Goal: Information Seeking & Learning: Learn about a topic

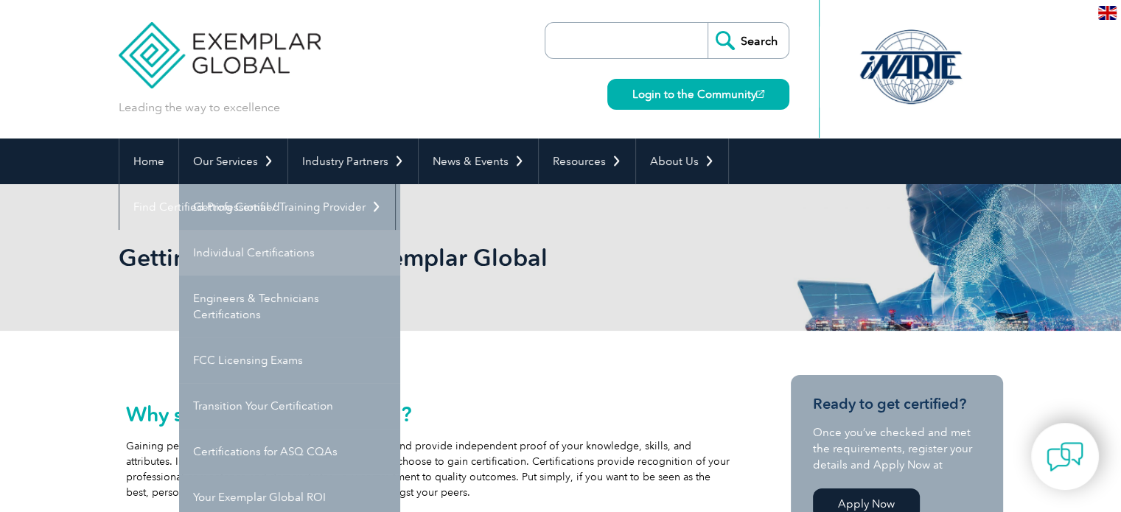
click at [261, 258] on link "Individual Certifications" at bounding box center [289, 253] width 221 height 46
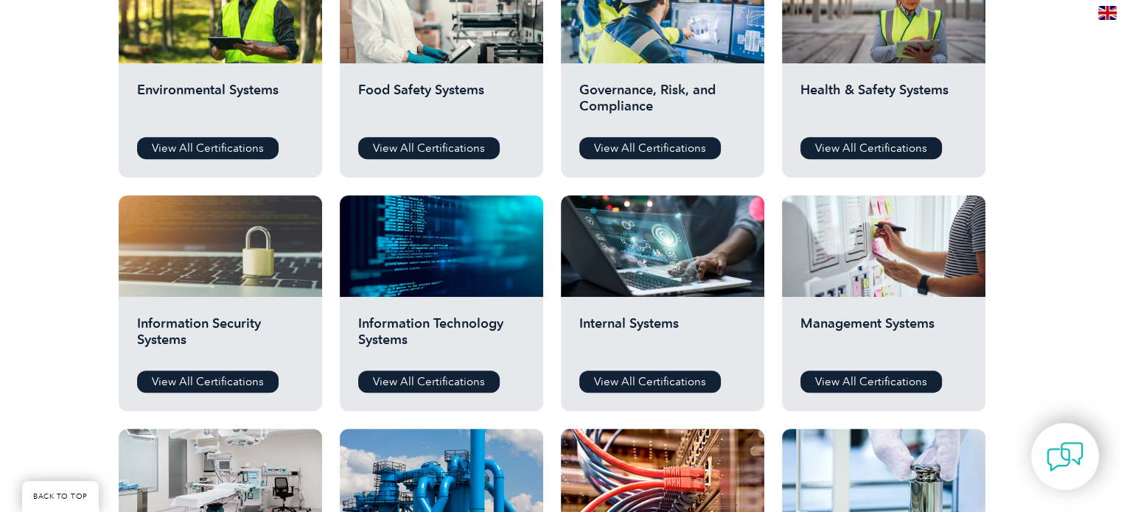
scroll to position [607, 0]
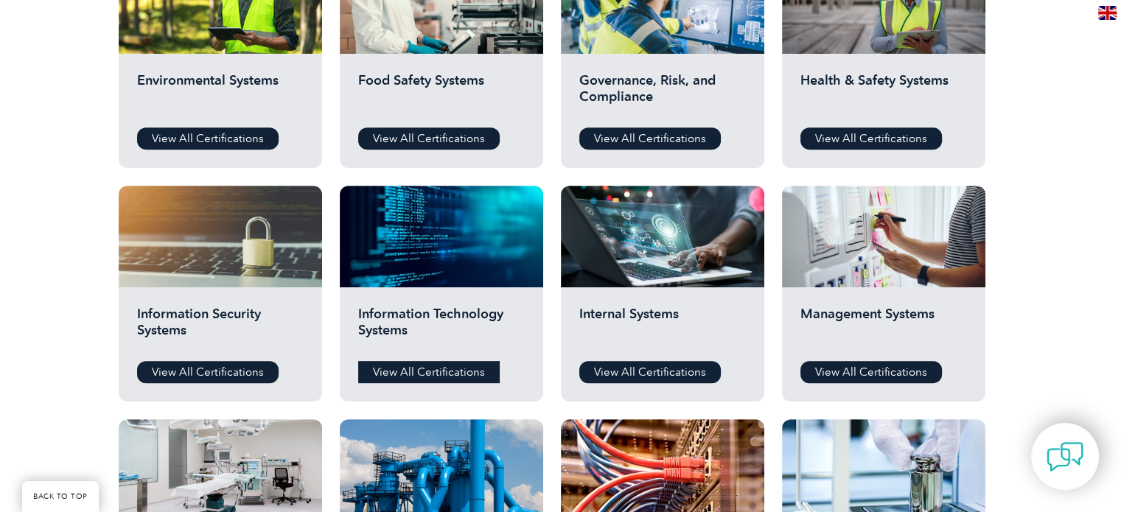
click at [431, 373] on link "View All Certifications" at bounding box center [429, 372] width 142 height 22
click at [219, 365] on link "View All Certifications" at bounding box center [208, 372] width 142 height 22
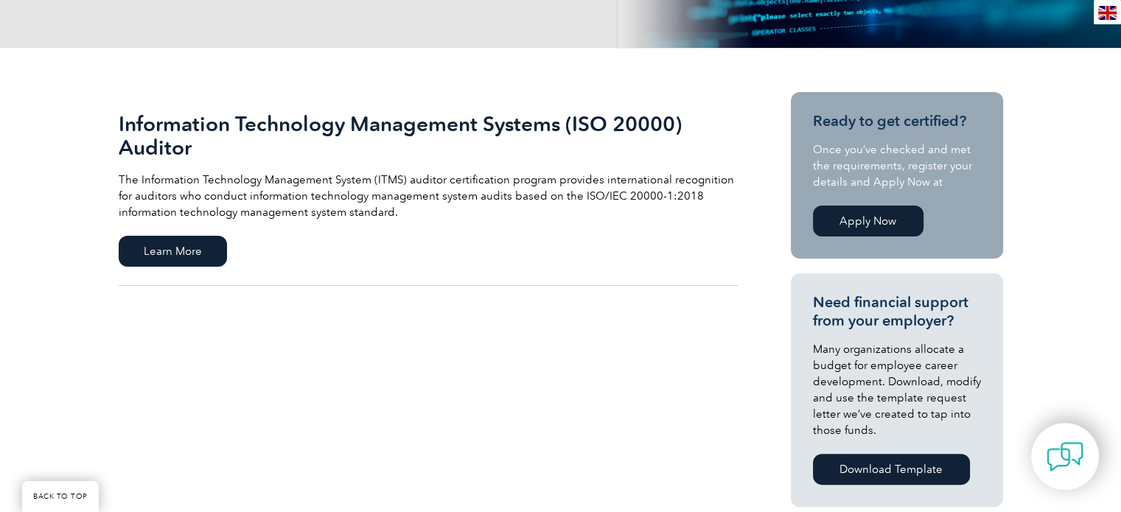
scroll to position [282, 0]
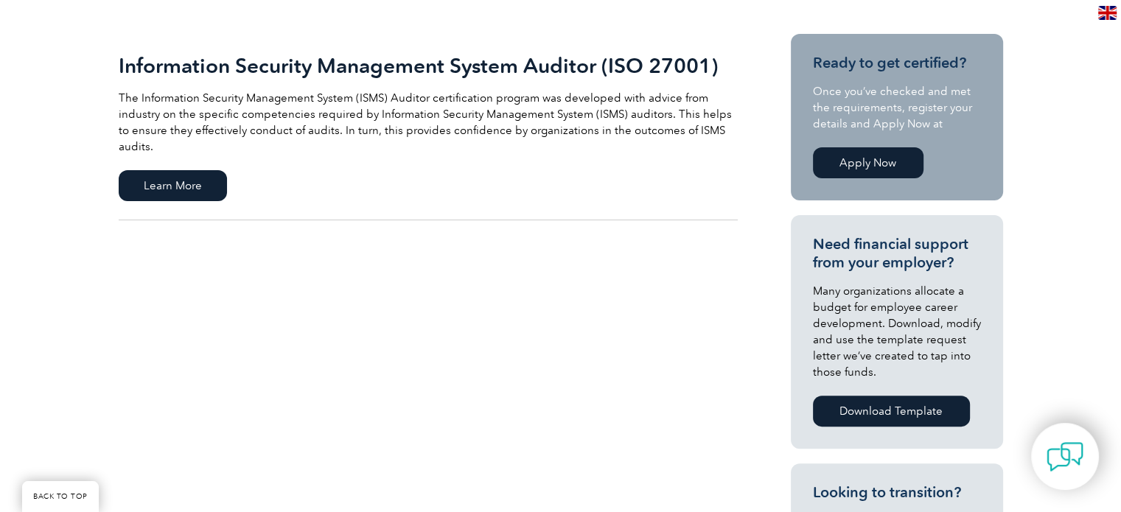
scroll to position [363, 0]
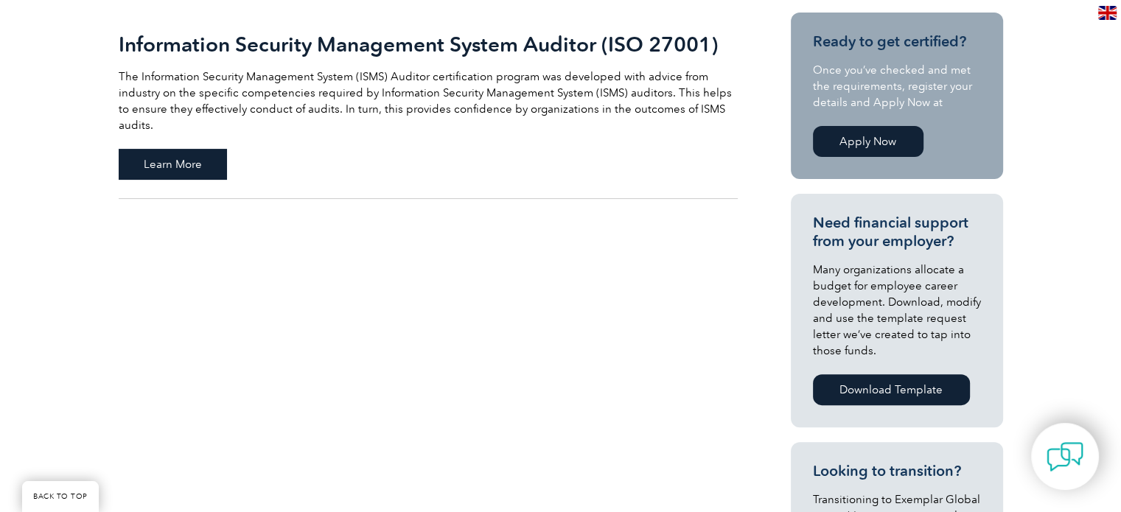
click at [200, 149] on span "Learn More" at bounding box center [173, 164] width 108 height 31
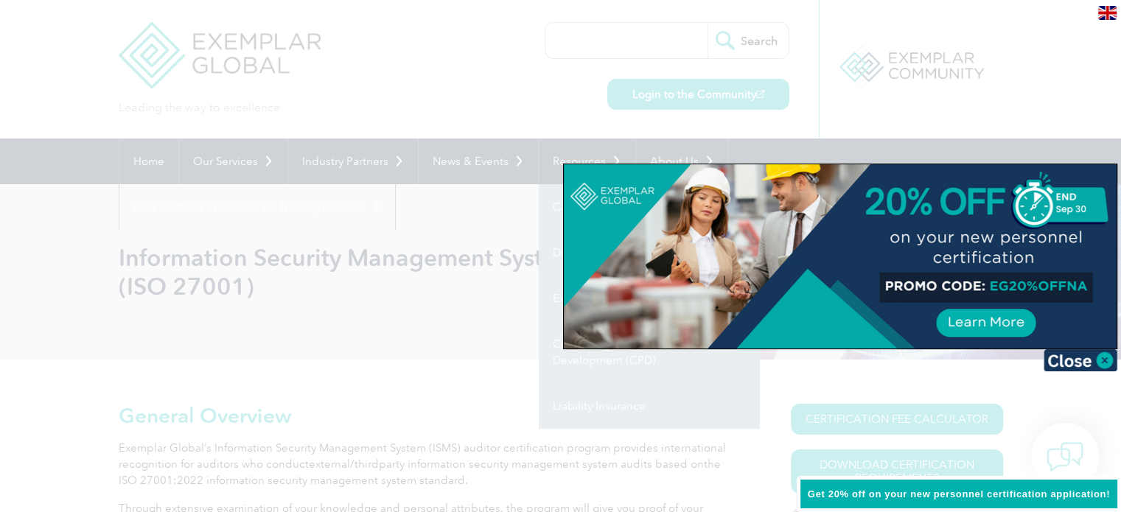
click at [472, 369] on div at bounding box center [560, 256] width 1121 height 512
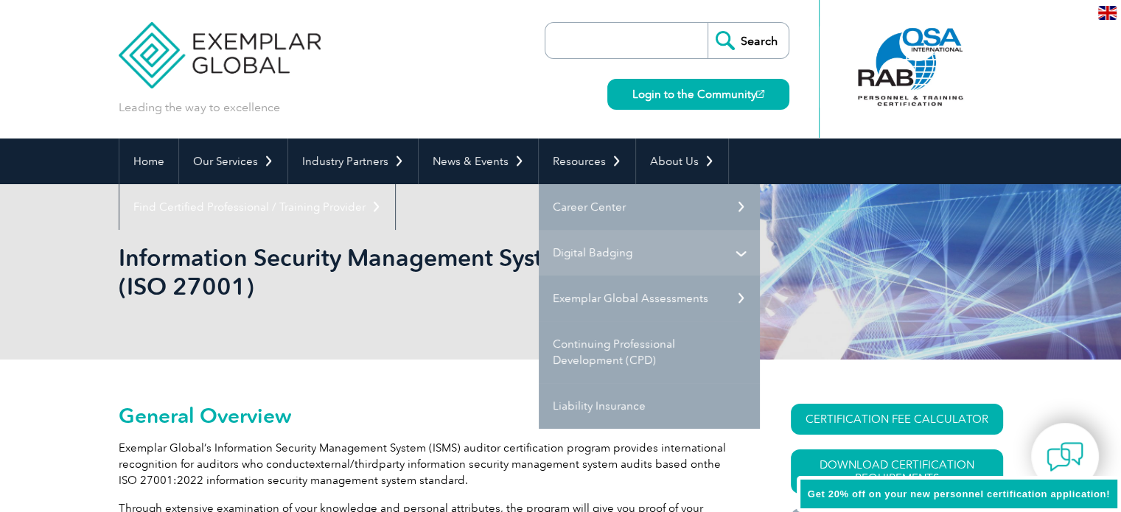
click at [622, 254] on link "Digital Badging" at bounding box center [649, 253] width 221 height 46
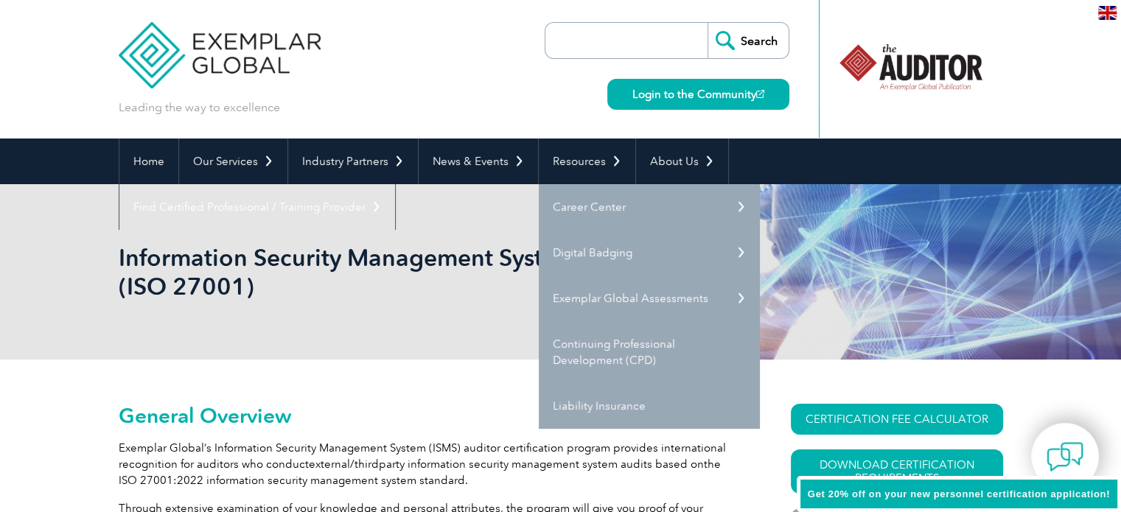
click at [186, 80] on img at bounding box center [220, 44] width 203 height 88
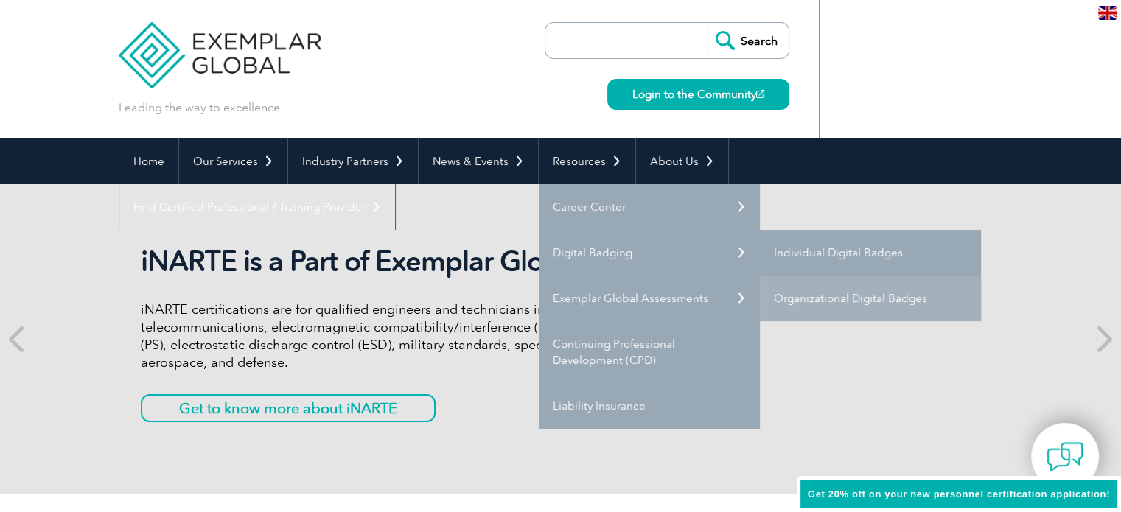
click at [792, 248] on link "Individual Digital Badges" at bounding box center [870, 253] width 221 height 46
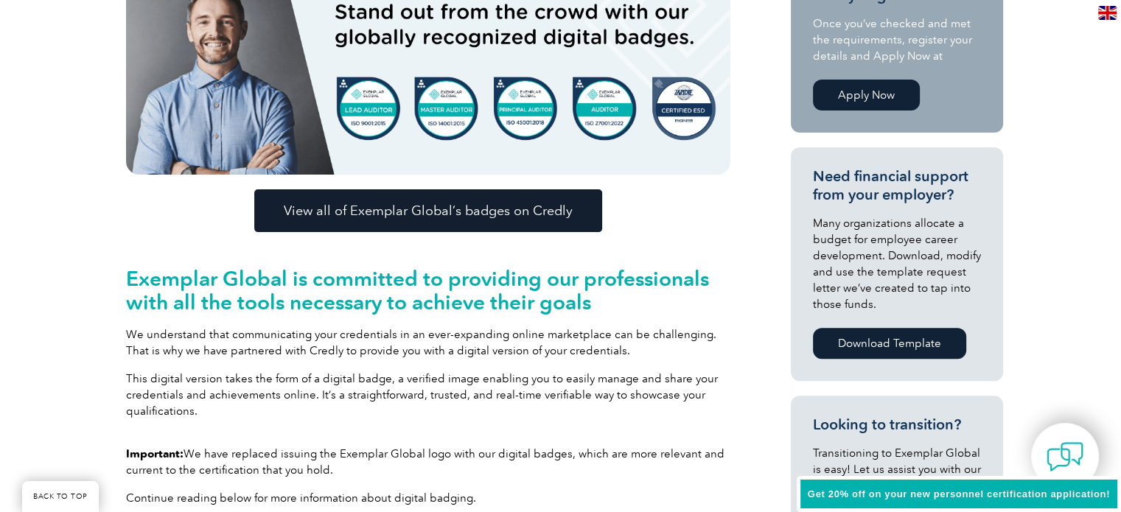
scroll to position [434, 0]
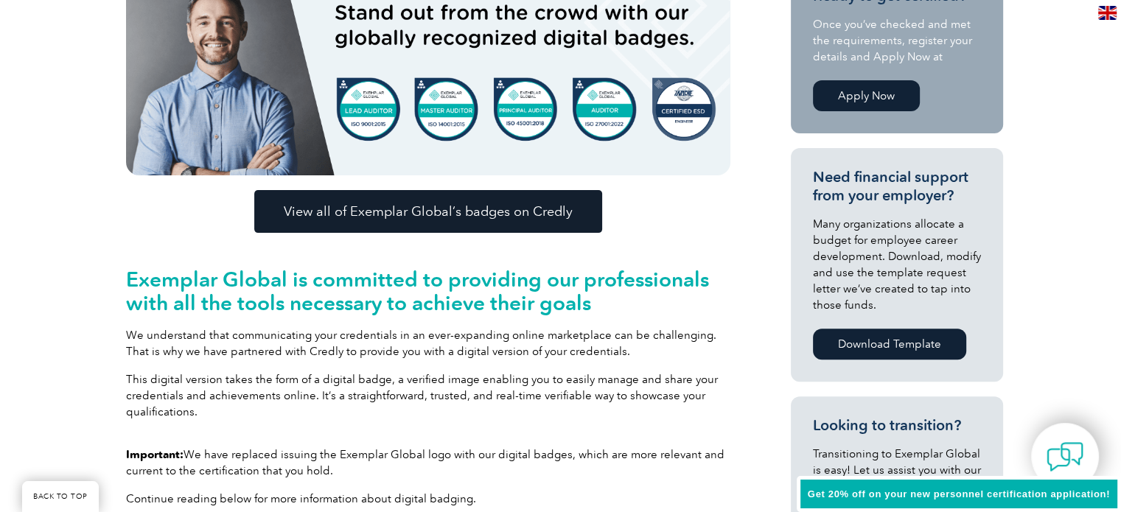
click at [513, 199] on link "View all of Exemplar Global’s badges on Credly" at bounding box center [428, 211] width 348 height 43
